Goal: Transaction & Acquisition: Purchase product/service

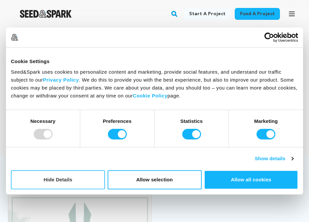
click at [86, 180] on button "Hide Details" at bounding box center [58, 179] width 94 height 19
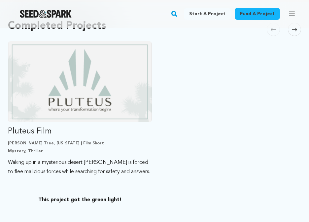
scroll to position [158, 0]
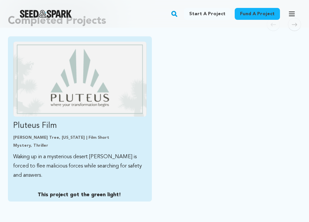
click at [44, 134] on link "Pluteus Film Joshua Tree, California | Film Short Mystery, Thriller Waking up i…" at bounding box center [79, 111] width 133 height 138
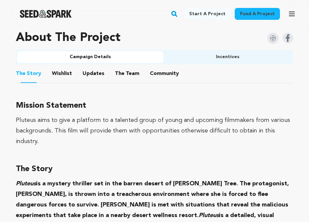
scroll to position [424, 0]
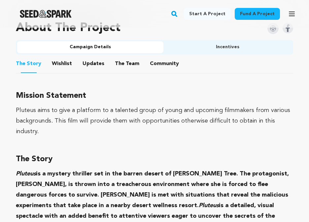
drag, startPoint x: 16, startPoint y: 109, endPoint x: 321, endPoint y: 126, distance: 305.8
copy div "Pluteus aims to give a platform to a talented group of young and upcoming filmm…"
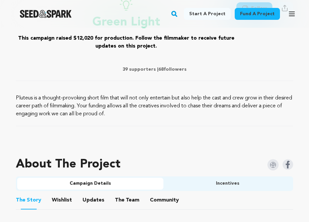
scroll to position [286, 0]
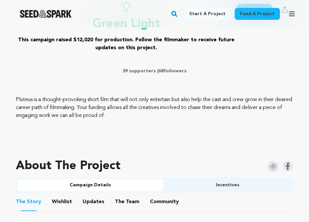
drag, startPoint x: 133, startPoint y: 116, endPoint x: 0, endPoint y: 97, distance: 134.2
copy p "Pluteus is a thought-provoking short film that will not only entertain but also…"
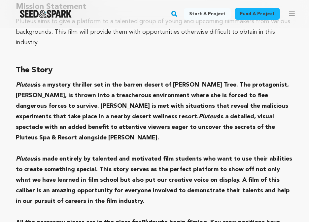
scroll to position [513, 0]
drag, startPoint x: 99, startPoint y: 183, endPoint x: 7, endPoint y: 138, distance: 103.1
copy p "Pluteus is made entirely by talented and motivated film students who want to us…"
click at [131, 113] on strong "Pluteus is a mystery thriller set in the barren desert of Joshua Tree. The prot…" at bounding box center [152, 111] width 273 height 59
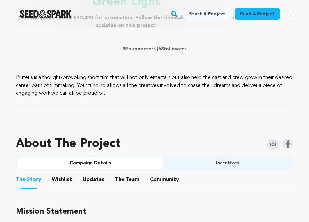
scroll to position [383, 0]
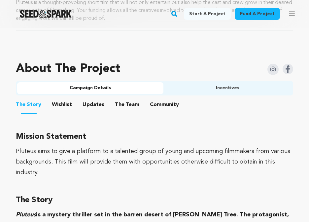
click at [208, 86] on button "Incentives" at bounding box center [227, 88] width 128 height 12
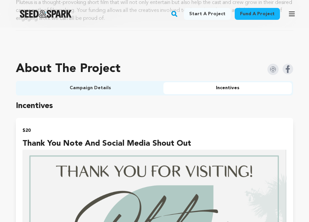
click at [136, 83] on button "Campaign Details" at bounding box center [90, 88] width 146 height 12
